Goal: Task Accomplishment & Management: Manage account settings

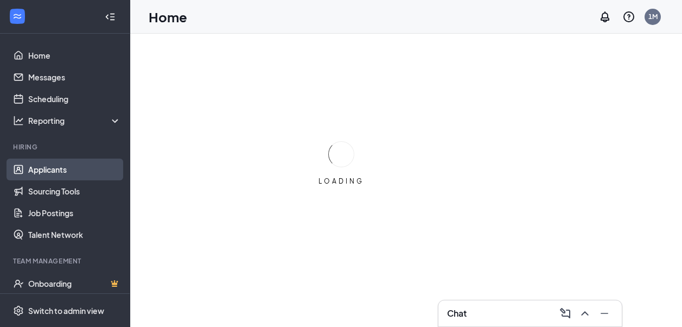
click at [46, 165] on link "Applicants" at bounding box center [74, 169] width 93 height 22
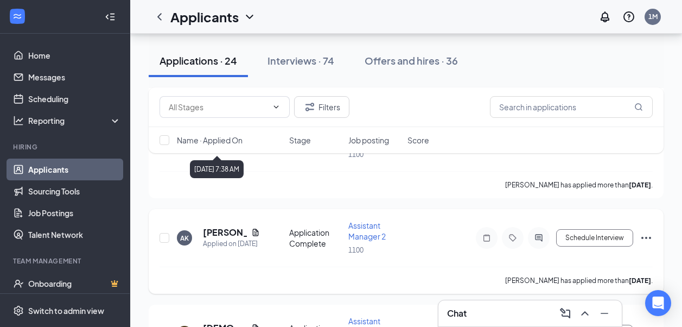
scroll to position [488, 0]
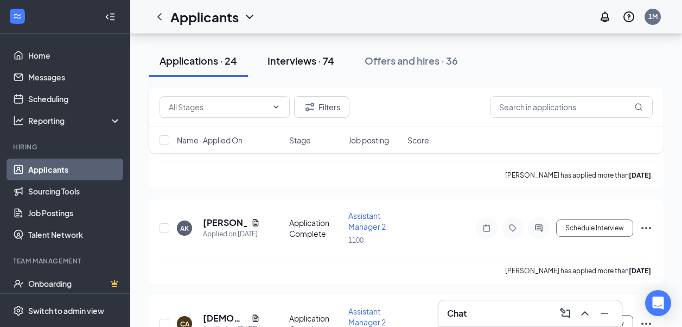
click at [290, 62] on div "Interviews · 74" at bounding box center [301, 61] width 67 height 14
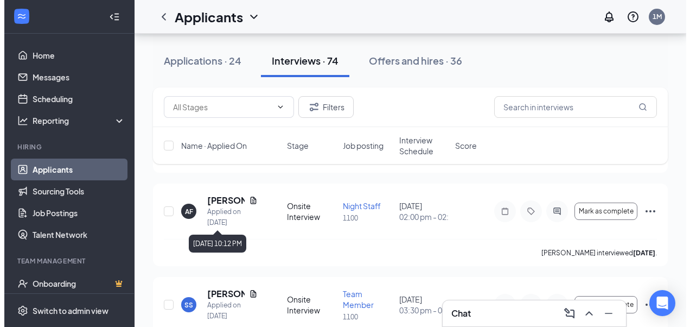
scroll to position [814, 0]
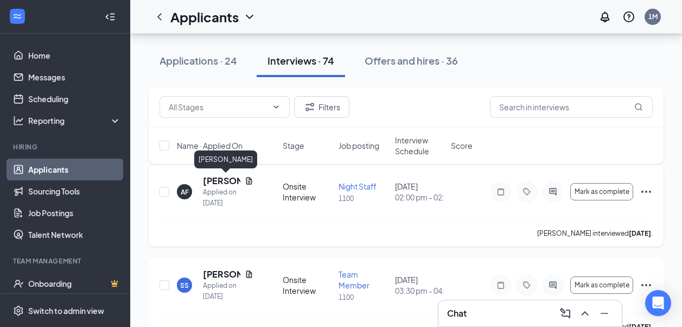
click at [215, 181] on h5 "[PERSON_NAME]" at bounding box center [221, 181] width 37 height 12
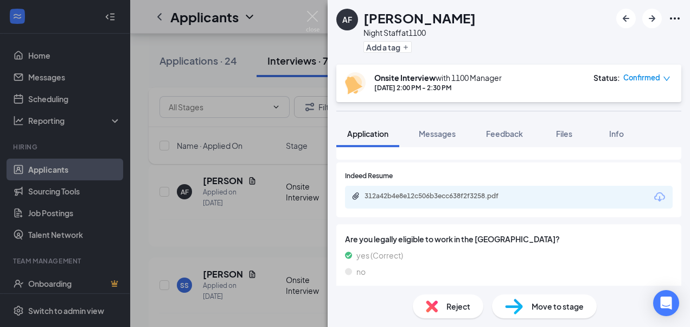
scroll to position [333, 0]
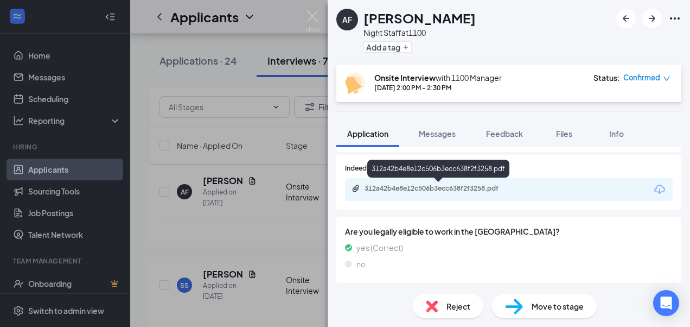
click at [451, 186] on div "312a42b4e8e12c506b3ecc638f2f3258.pdf" at bounding box center [441, 188] width 152 height 9
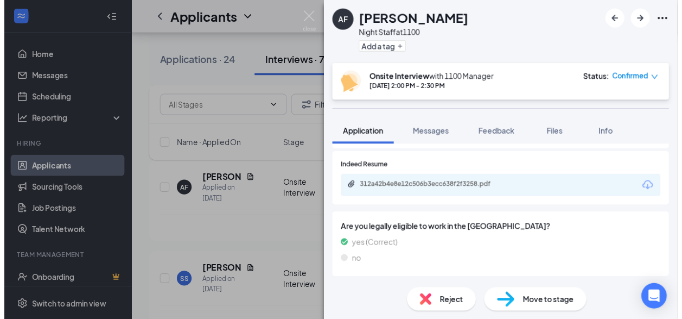
scroll to position [329, 0]
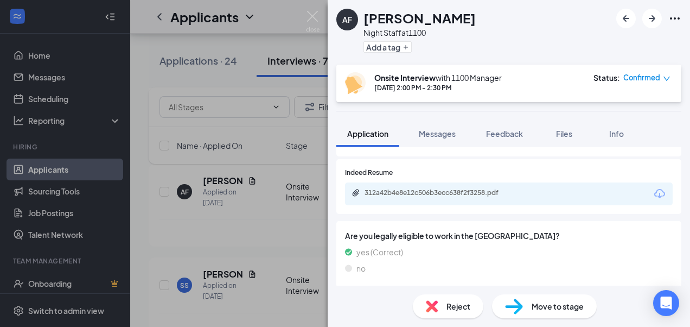
click at [299, 244] on div "AF [PERSON_NAME] Night Staff at 1100 Add a tag Onsite Interview with 1100 Manag…" at bounding box center [345, 163] width 690 height 327
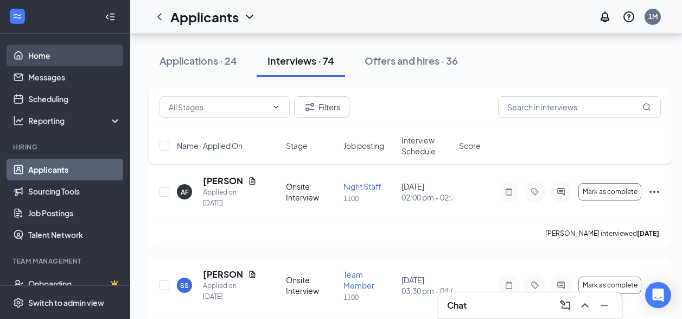
click at [55, 60] on link "Home" at bounding box center [74, 55] width 93 height 22
